Goal: Entertainment & Leisure: Consume media (video, audio)

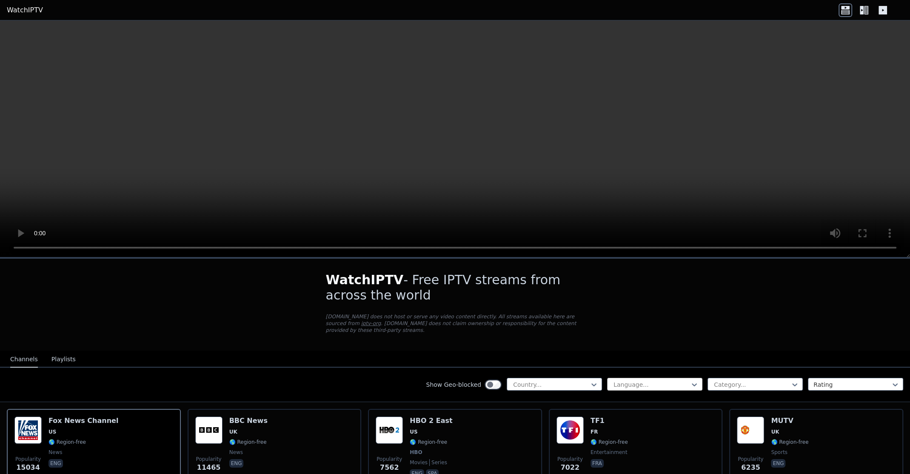
click at [680, 380] on div at bounding box center [650, 384] width 77 height 9
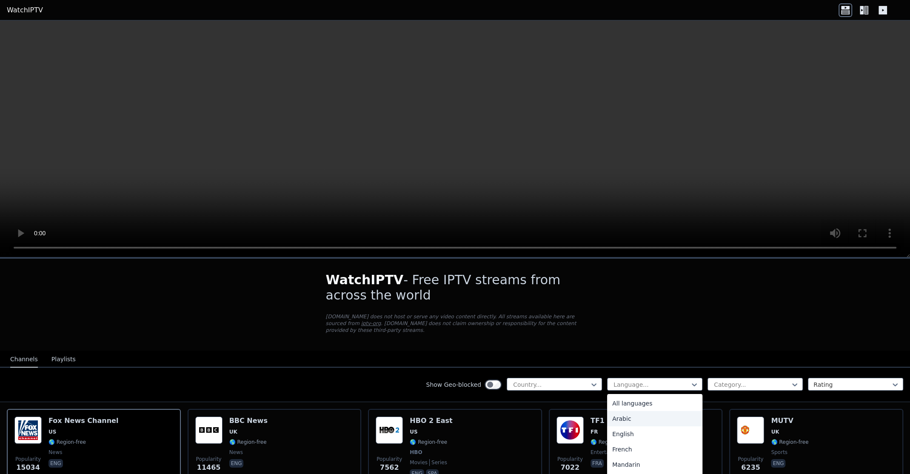
click at [644, 411] on div "Arabic" at bounding box center [654, 418] width 95 height 15
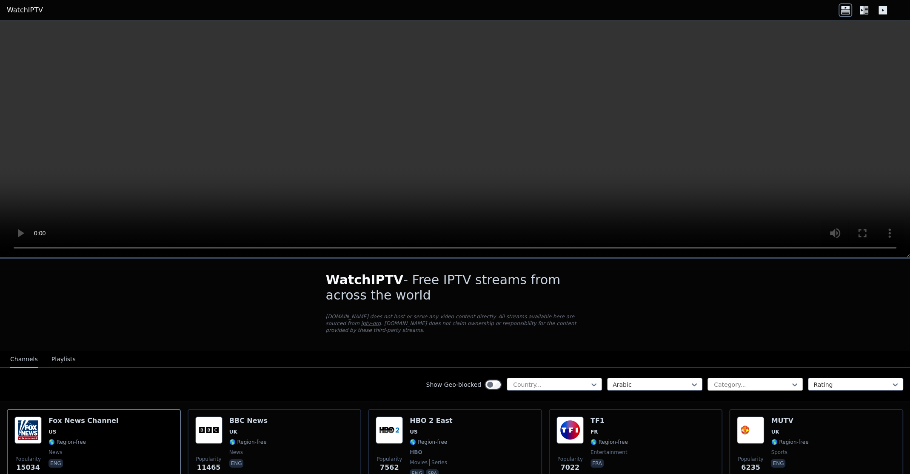
click at [714, 380] on div at bounding box center [751, 384] width 77 height 9
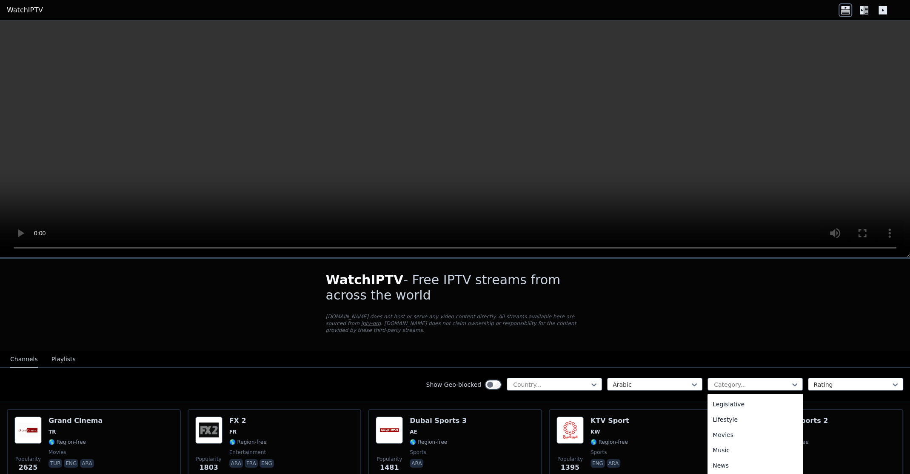
scroll to position [99, 0]
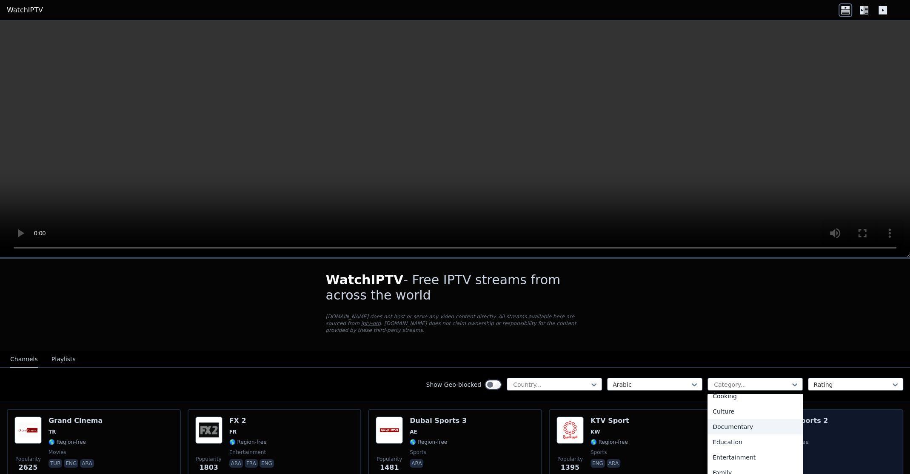
click at [732, 419] on div "Documentary" at bounding box center [754, 426] width 95 height 15
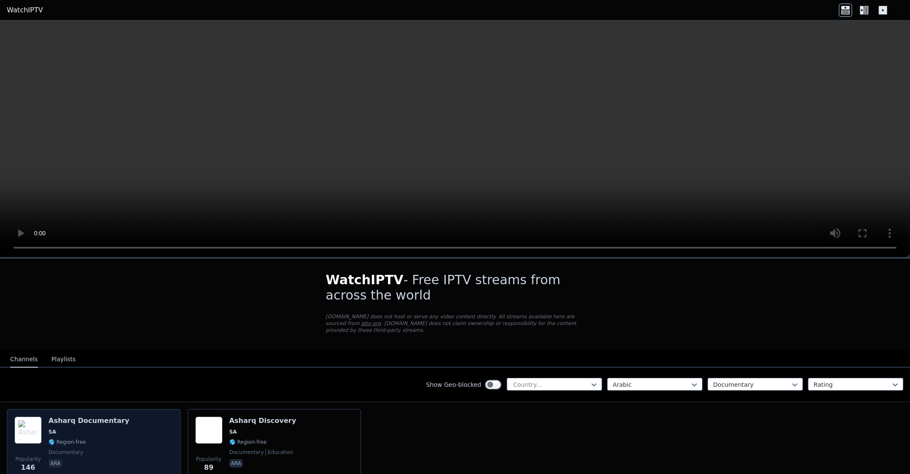
click at [162, 433] on div "Popularity 146 Asharq Documentary SA 🌎 Region-free documentary ara" at bounding box center [93, 446] width 159 height 61
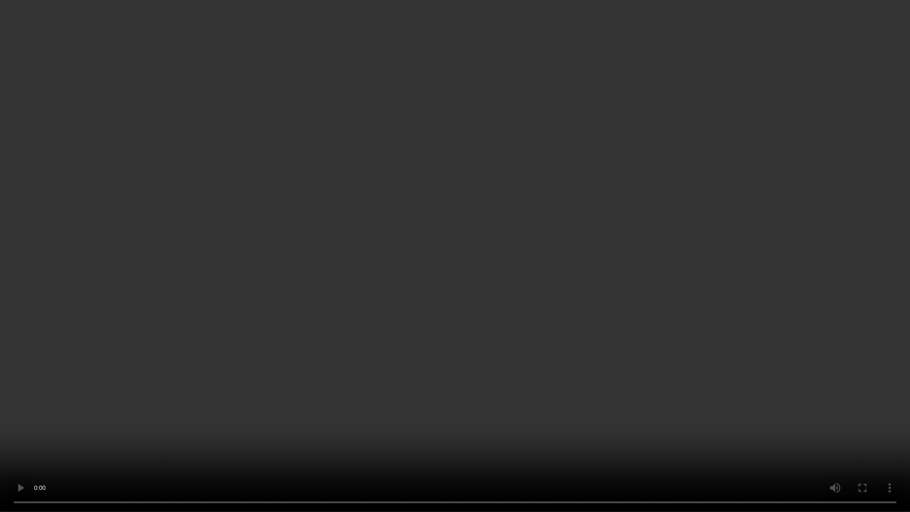
click at [512, 252] on video at bounding box center [455, 256] width 910 height 512
click at [257, 291] on video at bounding box center [455, 256] width 910 height 512
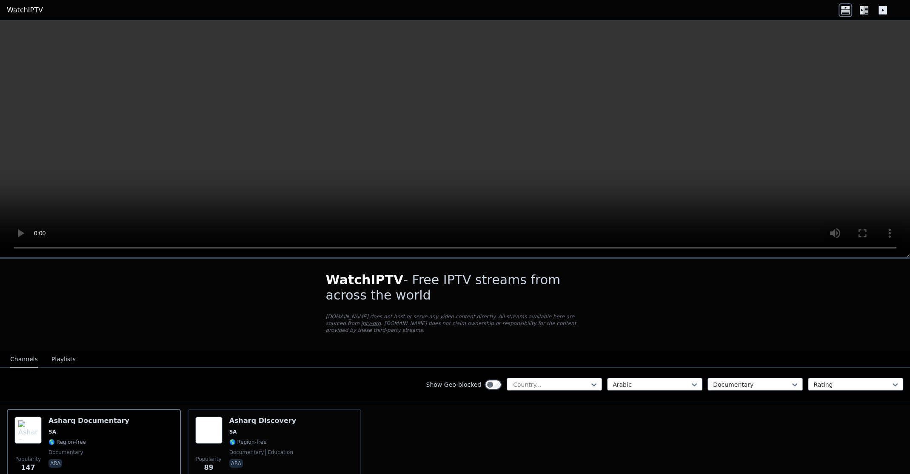
click at [610, 298] on div "WatchIPTV - Free IPTV streams from across the world WatchIPTV.xyz does not host…" at bounding box center [455, 390] width 910 height 262
